Goal: Task Accomplishment & Management: Manage account settings

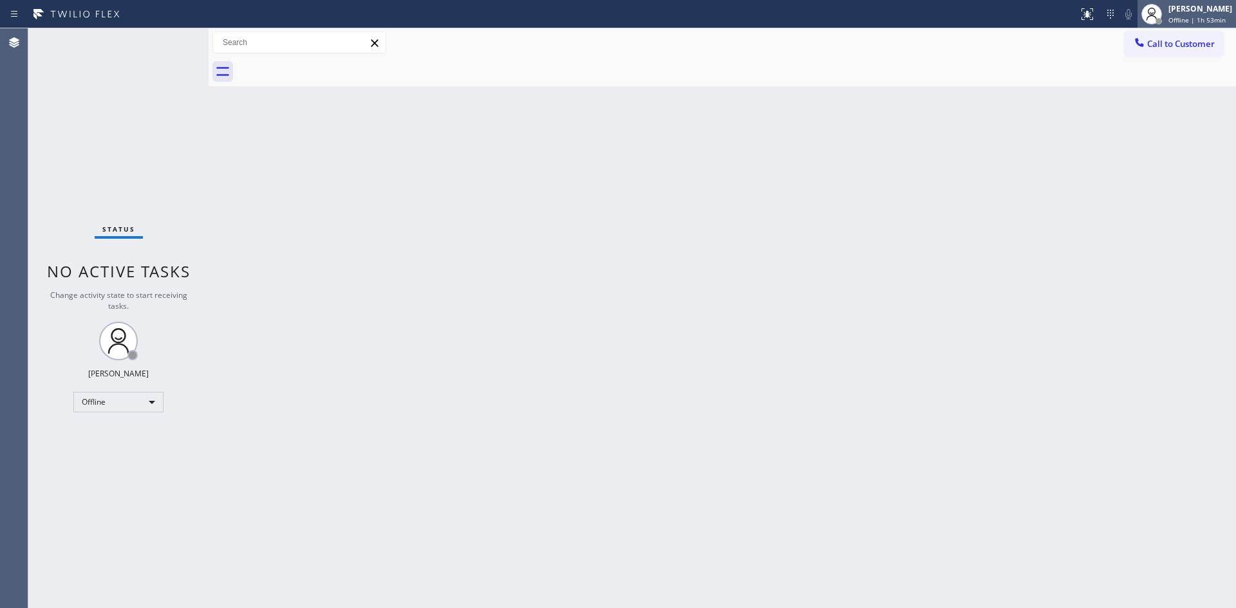
click at [1168, 8] on div "[PERSON_NAME]" at bounding box center [1200, 8] width 64 height 11
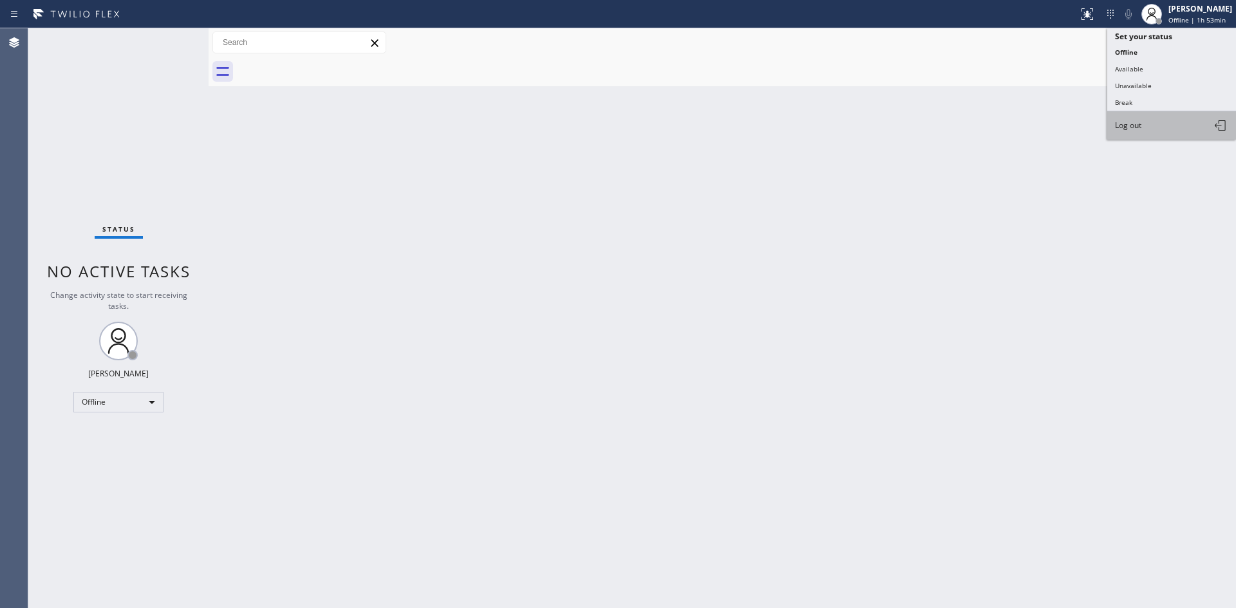
click at [1135, 122] on span "Log out" at bounding box center [1128, 125] width 26 height 11
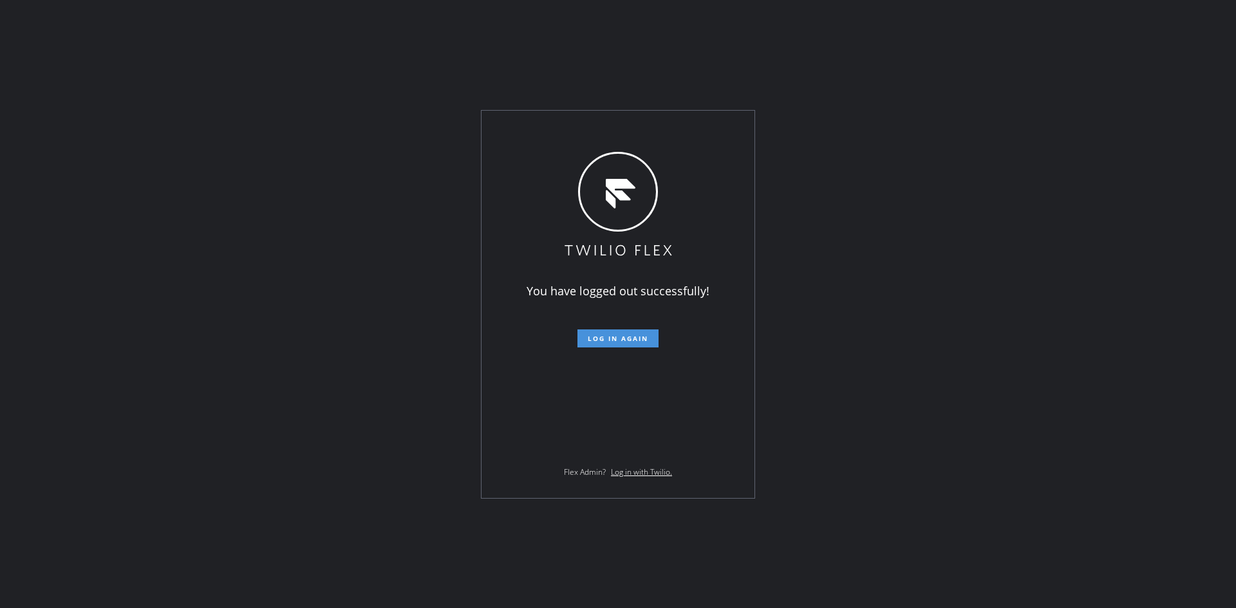
click at [632, 342] on span "Log in again" at bounding box center [618, 338] width 61 height 9
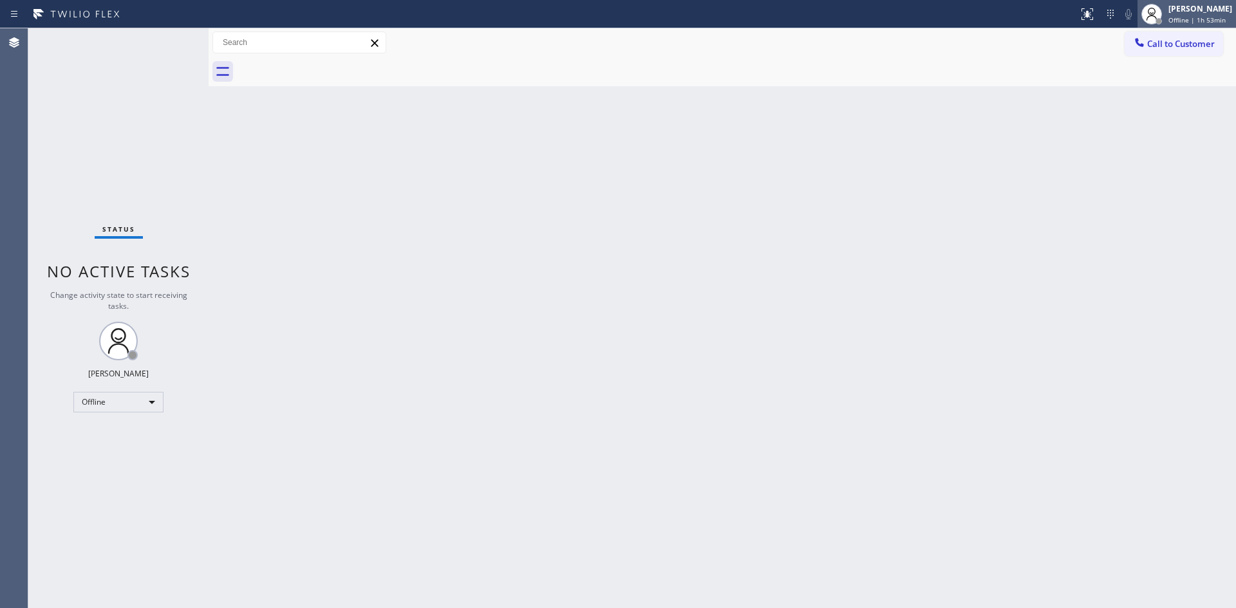
click at [1176, 14] on div "[PERSON_NAME]" at bounding box center [1200, 8] width 64 height 11
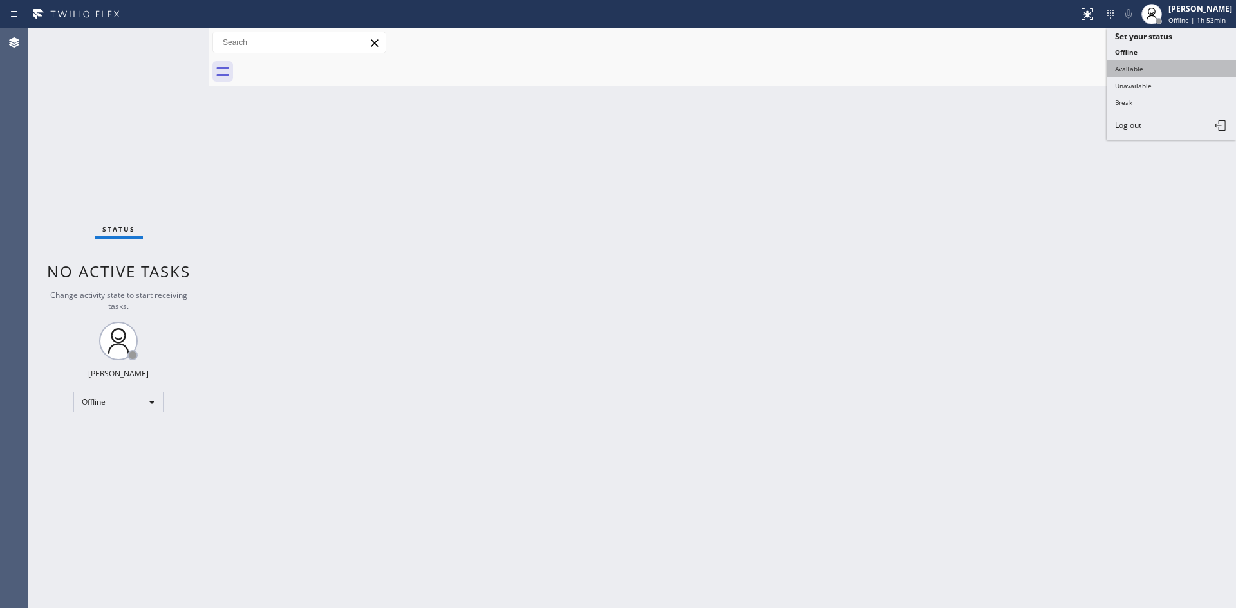
click at [1150, 68] on button "Available" at bounding box center [1171, 69] width 129 height 17
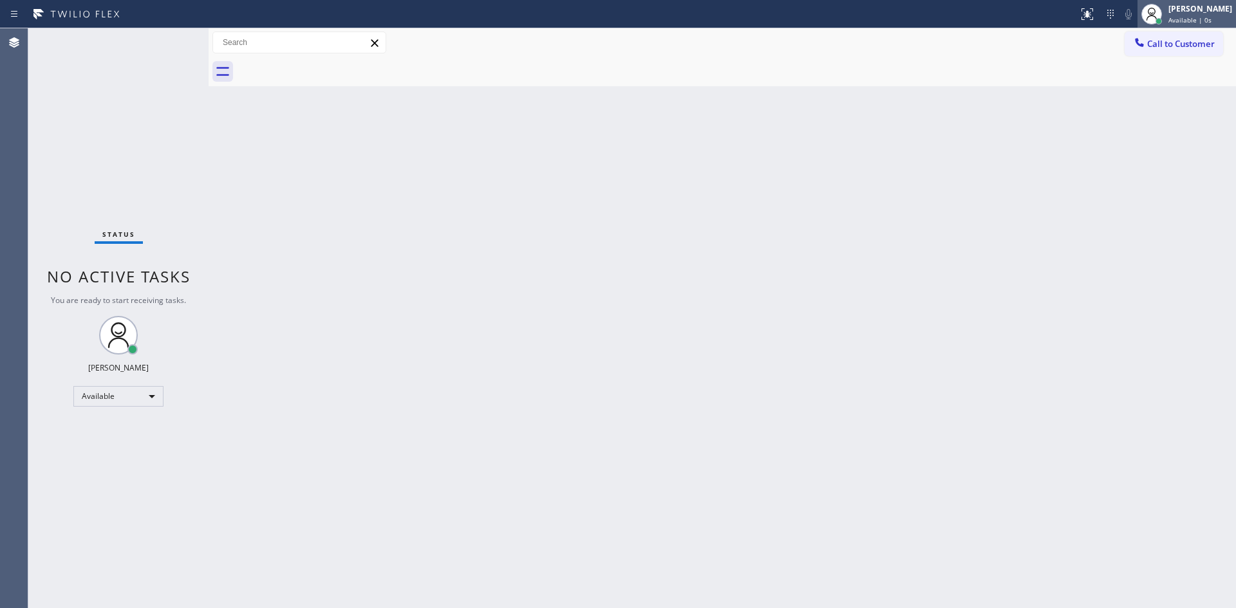
click at [1168, 22] on span "Available | 0s" at bounding box center [1189, 19] width 43 height 9
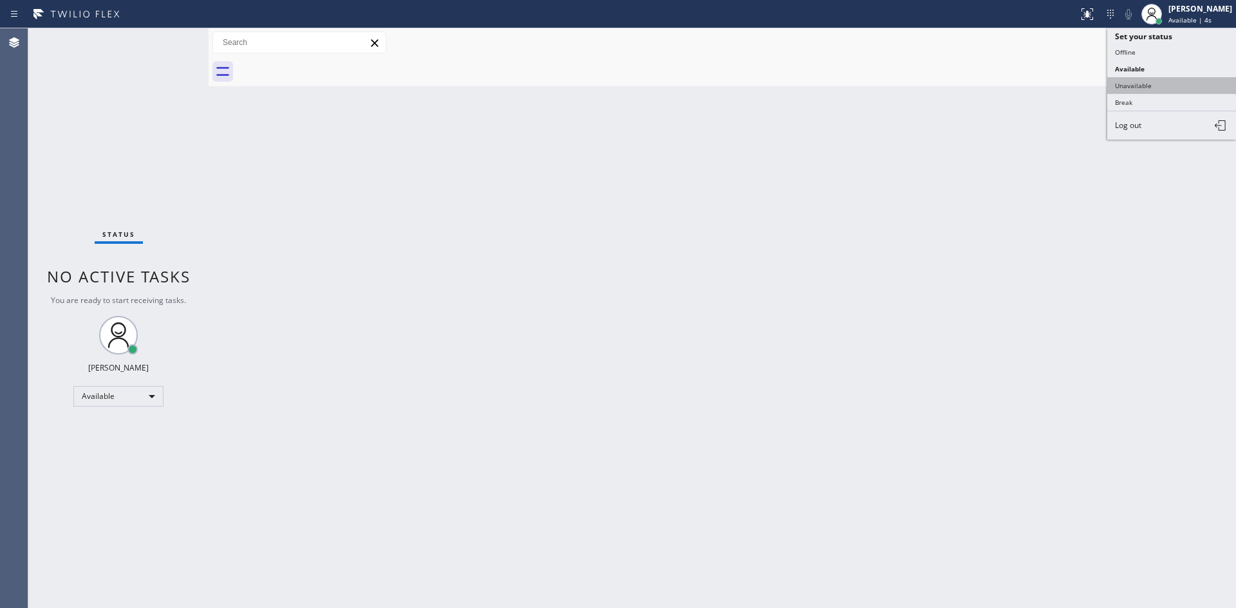
click at [1141, 84] on button "Unavailable" at bounding box center [1171, 85] width 129 height 17
